Goal: Task Accomplishment & Management: Manage account settings

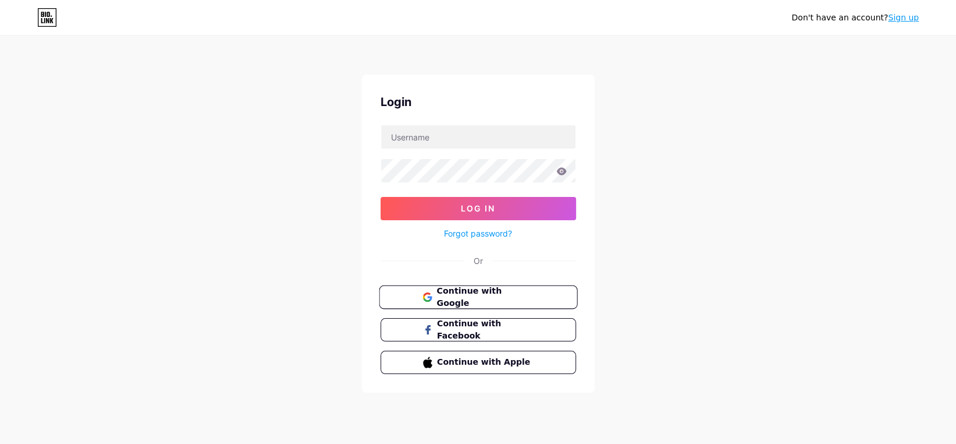
click at [493, 297] on span "Continue with Google" at bounding box center [485, 297] width 97 height 25
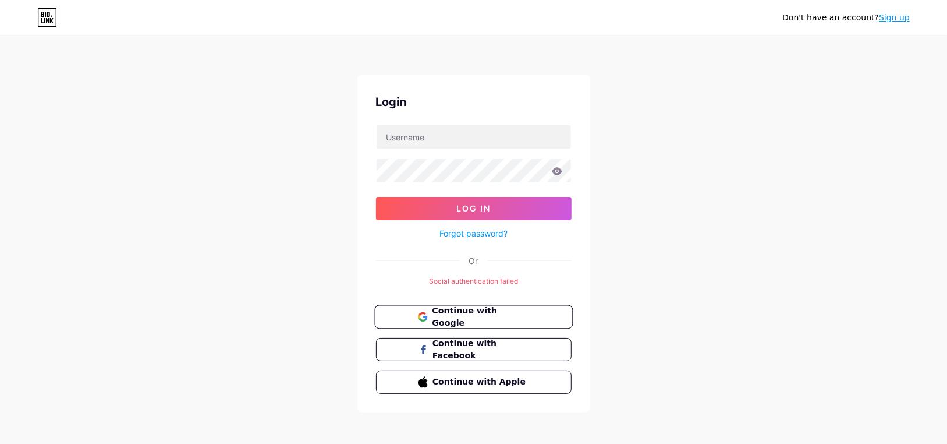
click at [480, 310] on span "Continue with Google" at bounding box center [480, 316] width 97 height 25
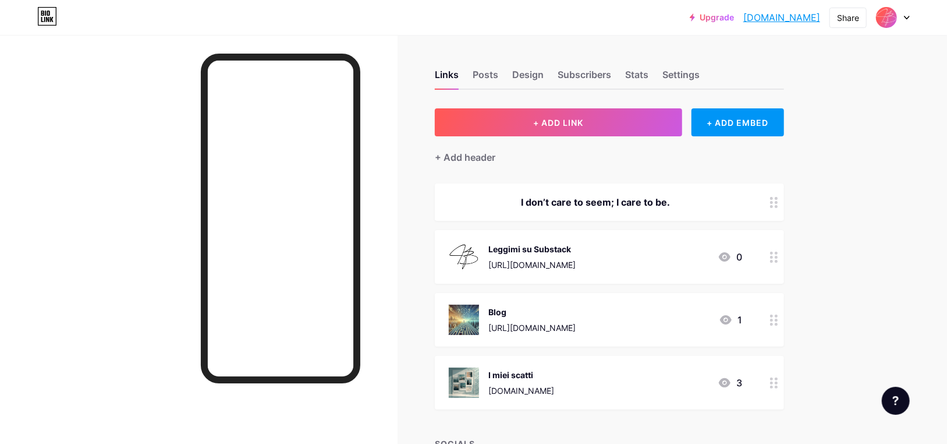
click at [536, 321] on div "[URL][DOMAIN_NAME]" at bounding box center [531, 327] width 87 height 12
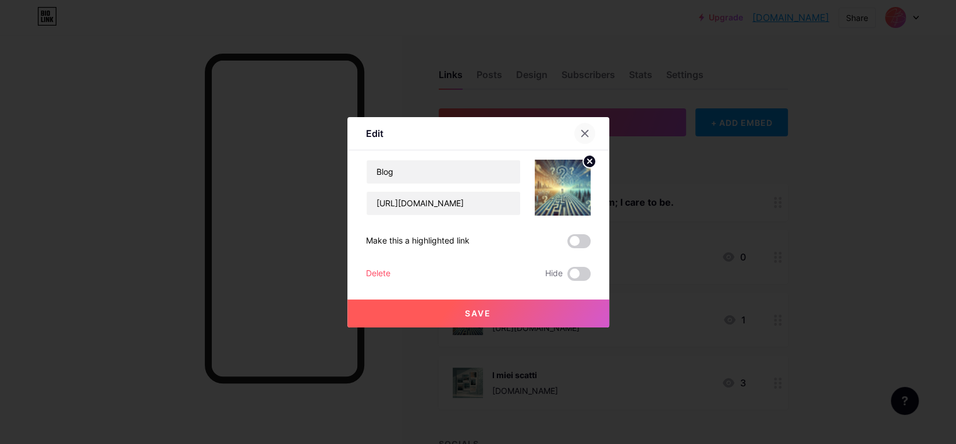
click at [588, 134] on icon at bounding box center [584, 133] width 9 height 9
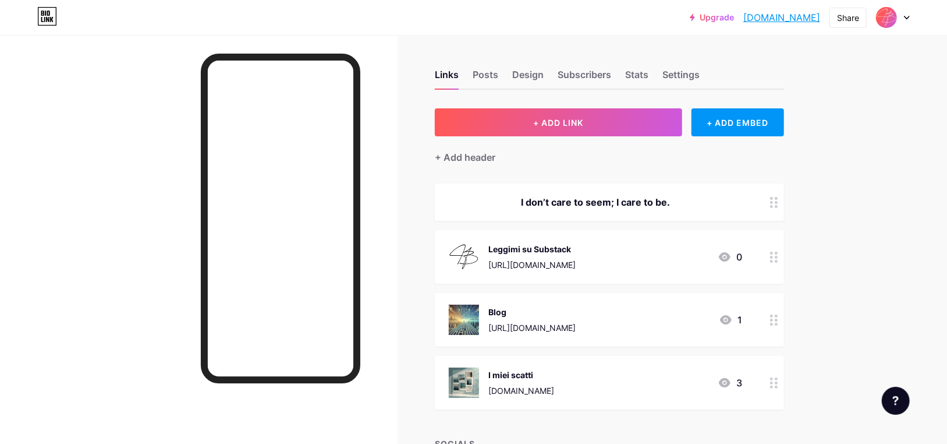
click at [534, 377] on div "I miei scatti" at bounding box center [521, 374] width 66 height 12
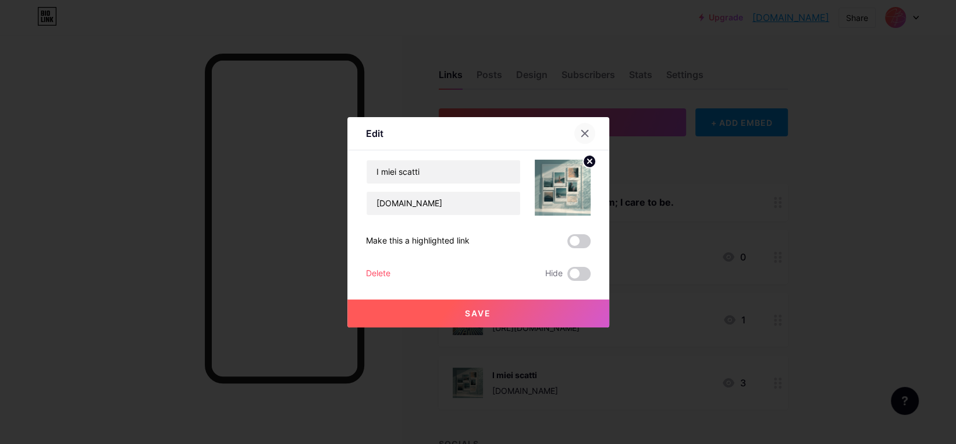
click at [584, 131] on icon at bounding box center [584, 133] width 9 height 9
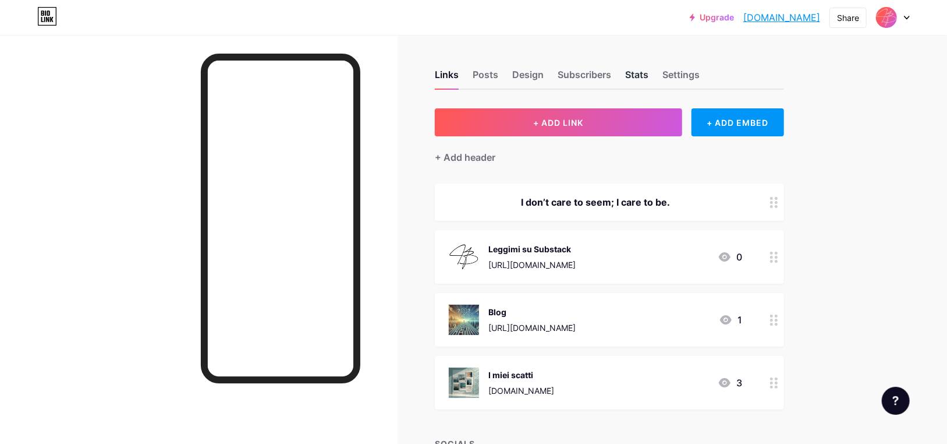
click at [640, 72] on div "Stats" at bounding box center [636, 78] width 23 height 21
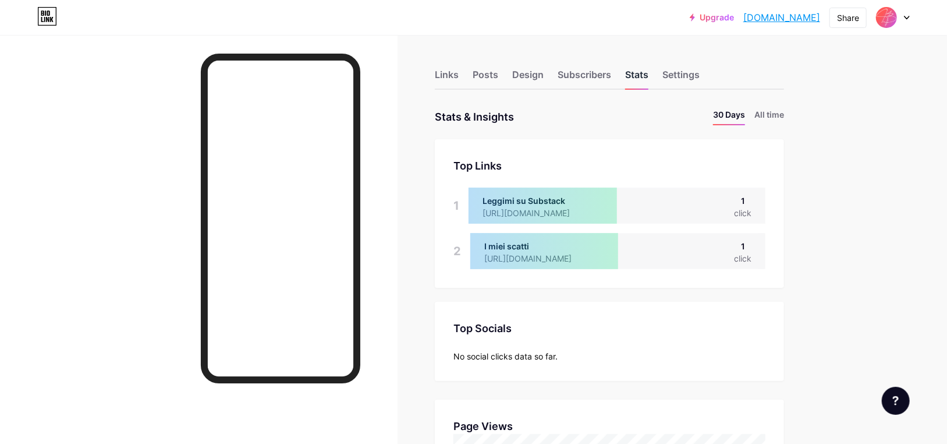
scroll to position [444, 947]
click at [772, 114] on li "All time" at bounding box center [769, 116] width 30 height 17
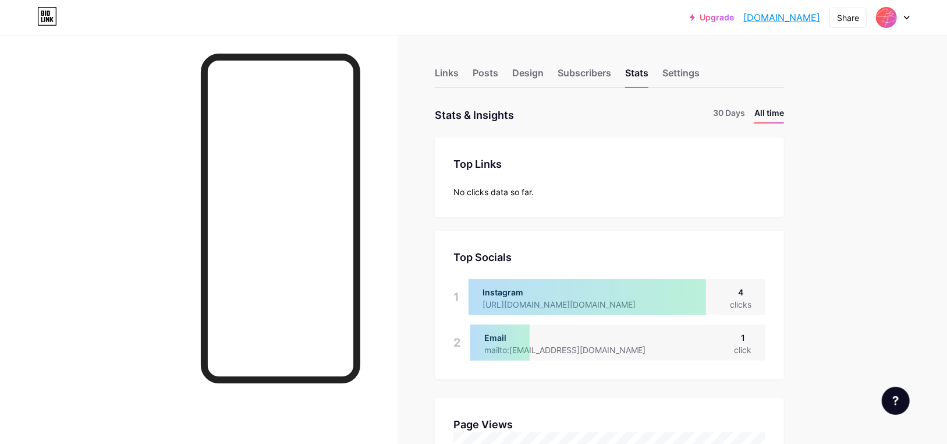
scroll to position [0, 0]
